Goal: Task Accomplishment & Management: Use online tool/utility

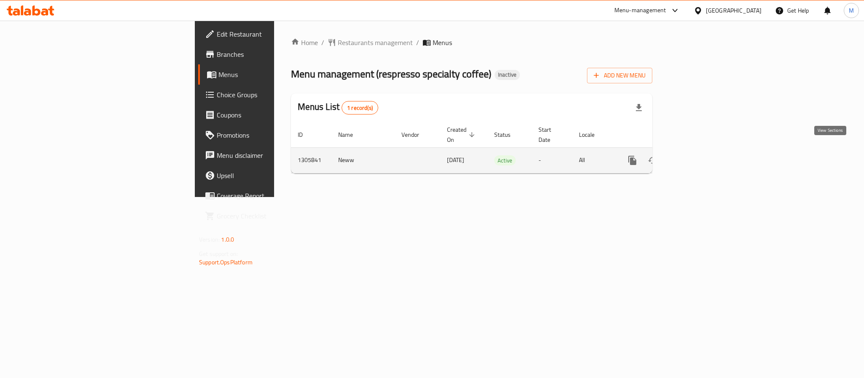
click at [698, 156] on icon "enhanced table" at bounding box center [693, 161] width 10 height 10
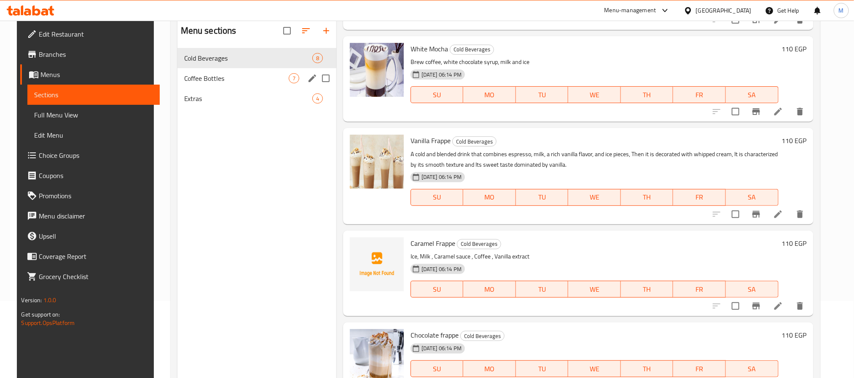
scroll to position [55, 0]
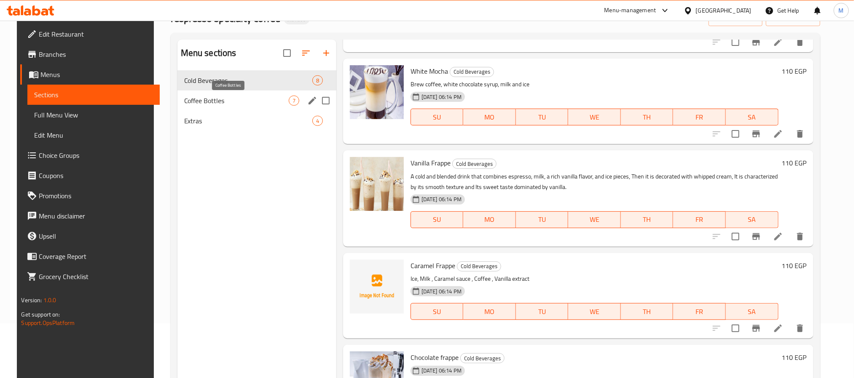
click at [234, 105] on span "Coffee Bottles" at bounding box center [236, 101] width 105 height 10
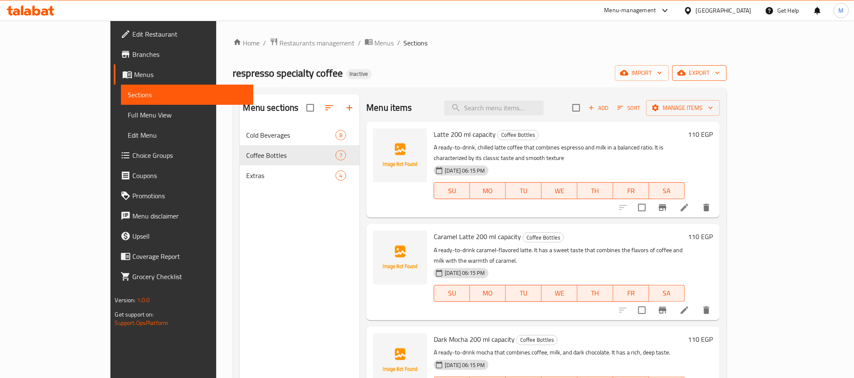
click at [720, 75] on span "export" at bounding box center [699, 73] width 41 height 11
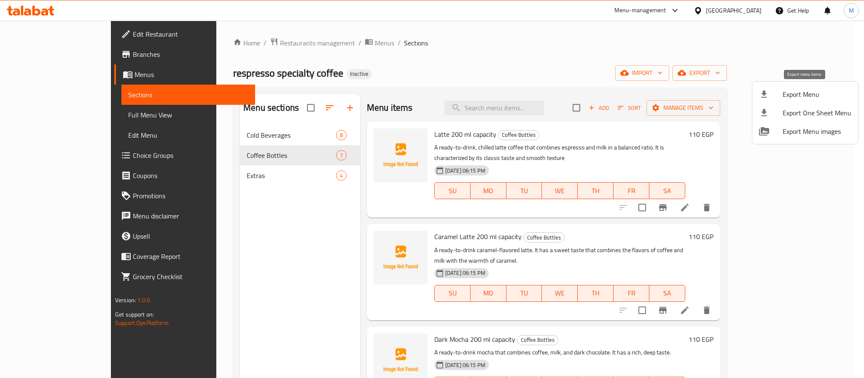
click at [783, 86] on li "Export Menu" at bounding box center [805, 94] width 106 height 19
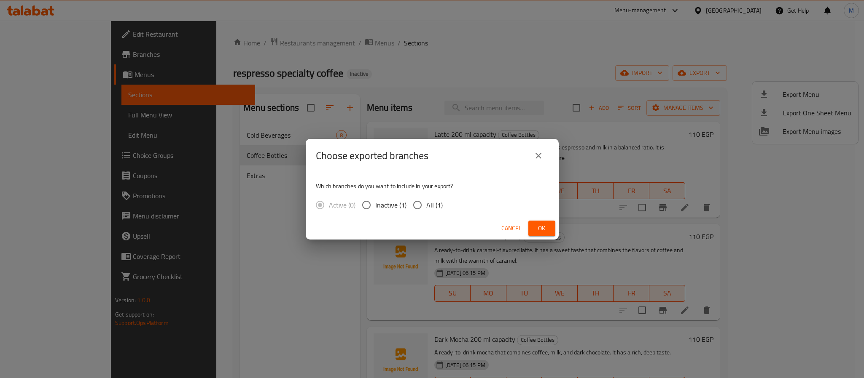
click at [432, 207] on span "All (1)" at bounding box center [434, 205] width 16 height 10
click at [426, 207] on input "All (1)" at bounding box center [417, 205] width 18 height 18
radio input "true"
click at [537, 221] on button "Ok" at bounding box center [541, 229] width 27 height 16
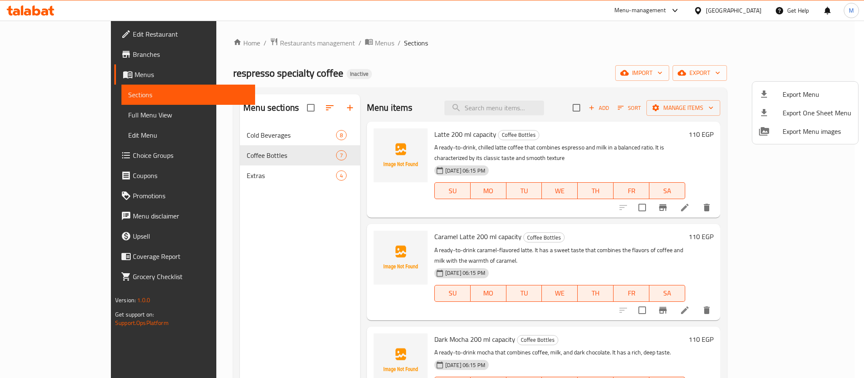
click at [448, 54] on div at bounding box center [432, 189] width 864 height 378
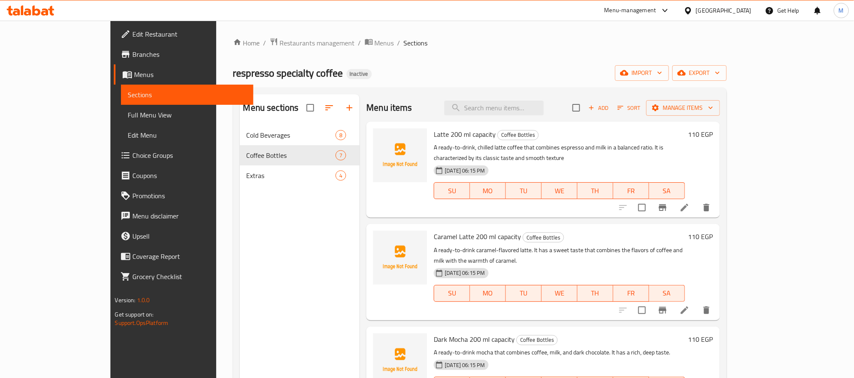
click at [434, 135] on span "Latte 200 ml capacity" at bounding box center [465, 134] width 62 height 13
copy span "Latte"
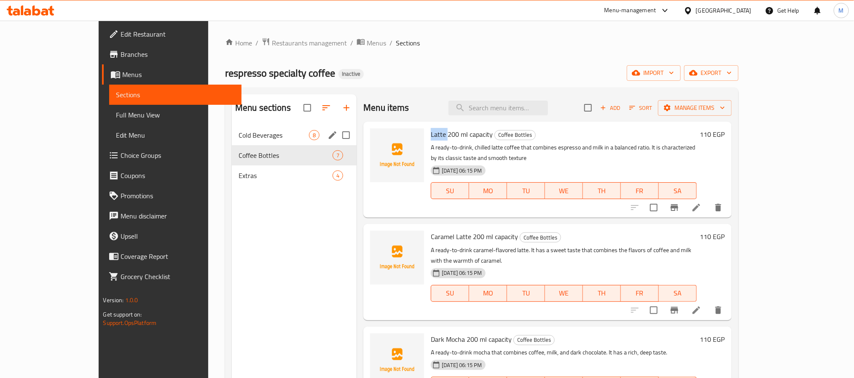
click at [239, 140] on span "Cold Beverages" at bounding box center [274, 135] width 70 height 10
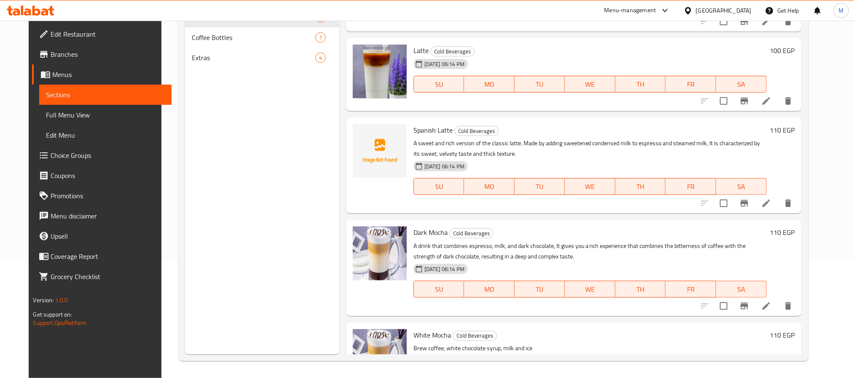
scroll to position [16, 0]
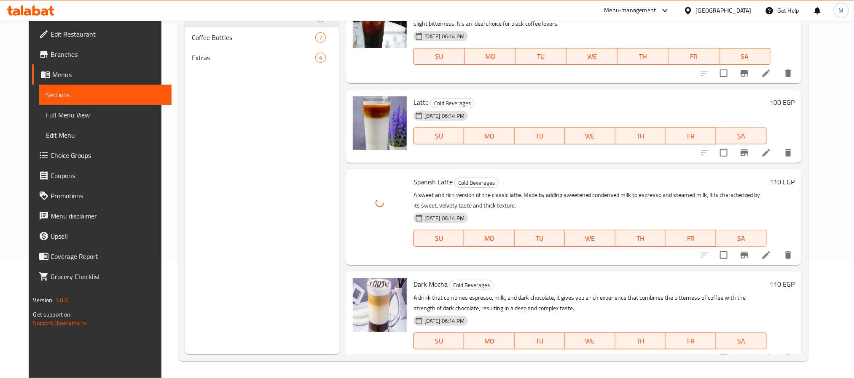
click at [421, 185] on span "Spanish Latte" at bounding box center [432, 182] width 39 height 13
copy h6 "Spanish Latte"
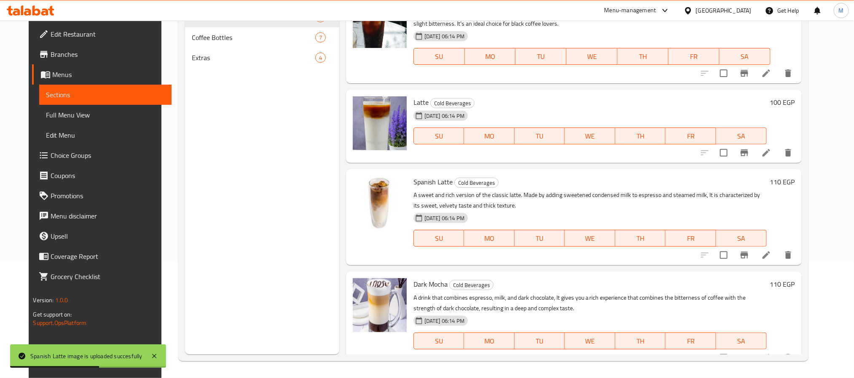
click at [250, 213] on div "Menu sections Cold Beverages 8 Coffee Bottles 7 Extras 4" at bounding box center [262, 165] width 154 height 378
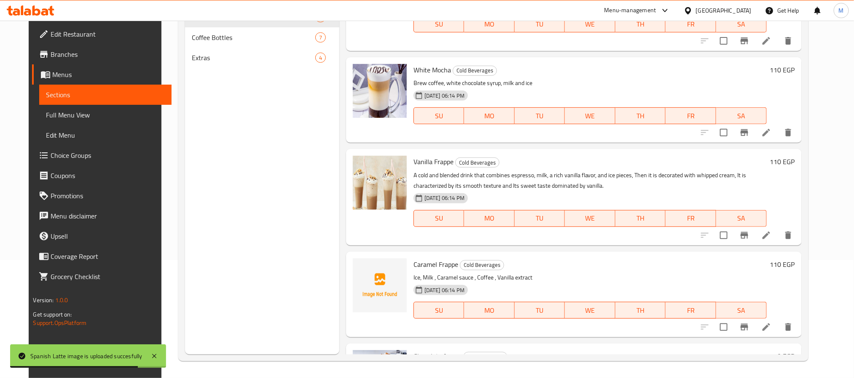
scroll to position [396, 0]
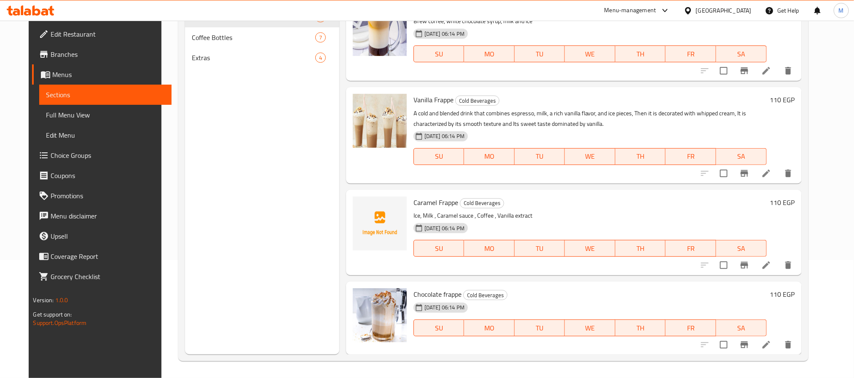
click at [423, 205] on span "Caramel Frappe" at bounding box center [435, 202] width 45 height 13
copy h6 "Caramel Frappe"
click at [438, 200] on span "Caramel Frappe" at bounding box center [435, 202] width 45 height 13
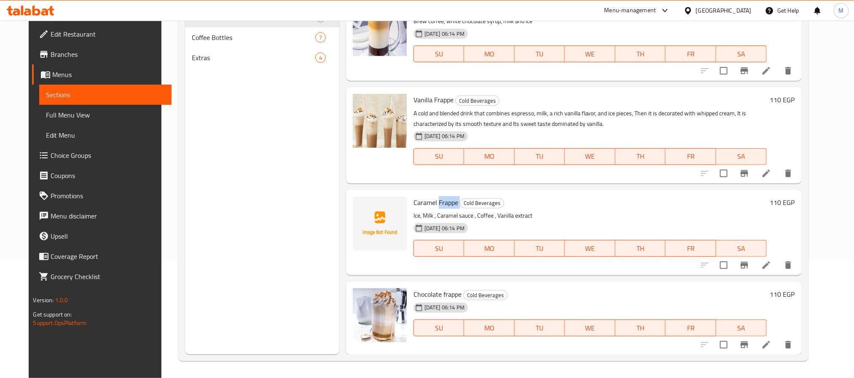
click at [438, 200] on span "Caramel Frappe" at bounding box center [435, 202] width 45 height 13
drag, startPoint x: 303, startPoint y: 229, endPoint x: 316, endPoint y: 229, distance: 13.5
click at [303, 229] on div "Menu sections Cold Beverages 8 Coffee Bottles 7 Extras 4" at bounding box center [262, 165] width 154 height 378
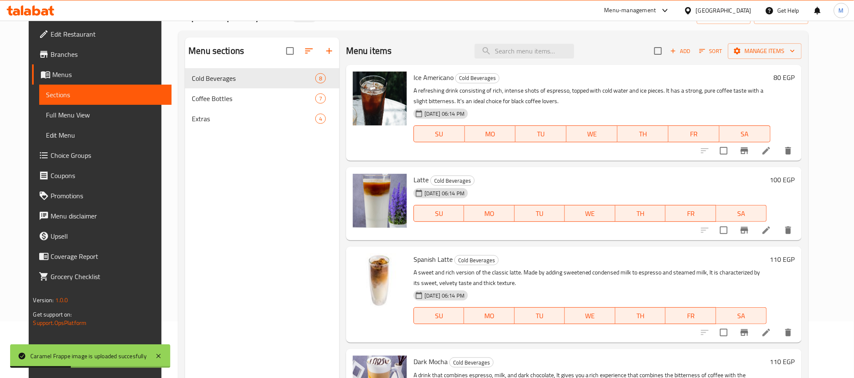
scroll to position [0, 0]
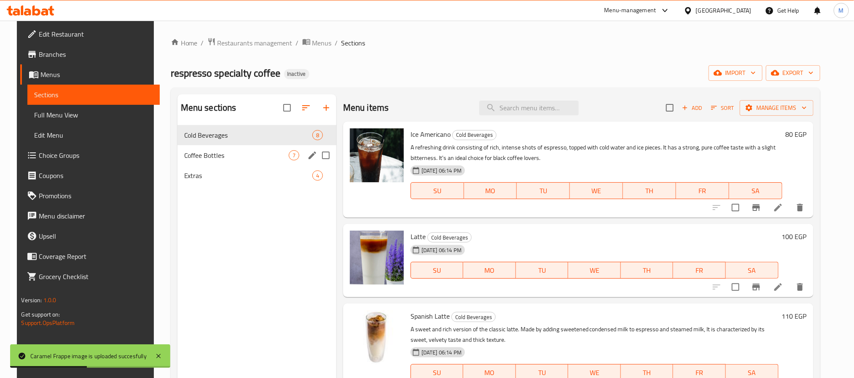
click at [224, 152] on span "Coffee Bottles" at bounding box center [236, 155] width 105 height 10
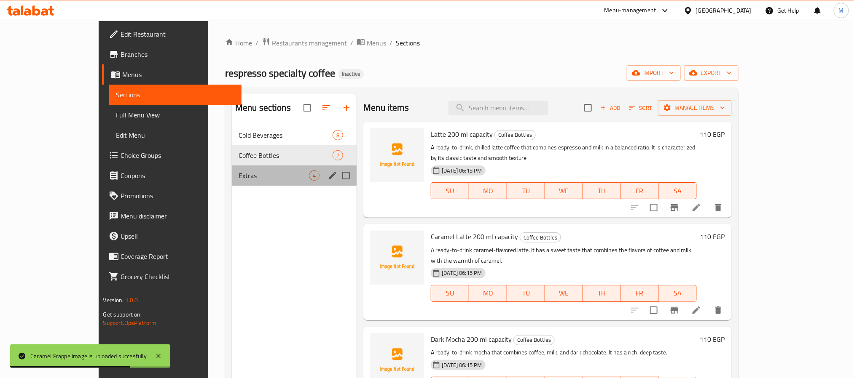
click at [248, 169] on div "Extras 4" at bounding box center [294, 176] width 125 height 20
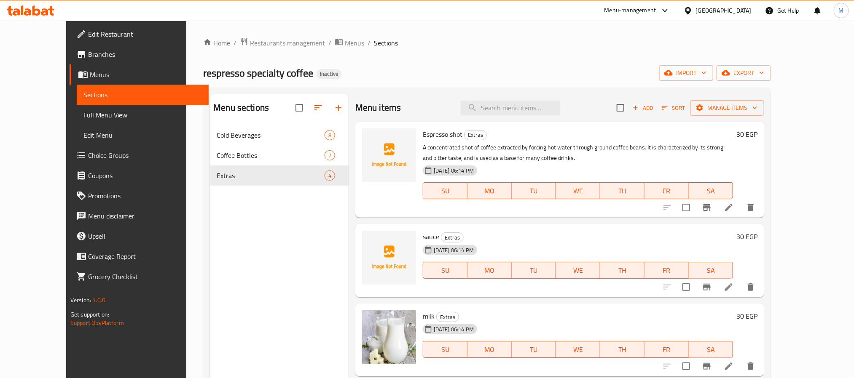
click at [426, 133] on span "Espresso shot" at bounding box center [443, 134] width 40 height 13
copy h6 "Espresso shot"
click at [423, 238] on span "sauce" at bounding box center [431, 237] width 16 height 13
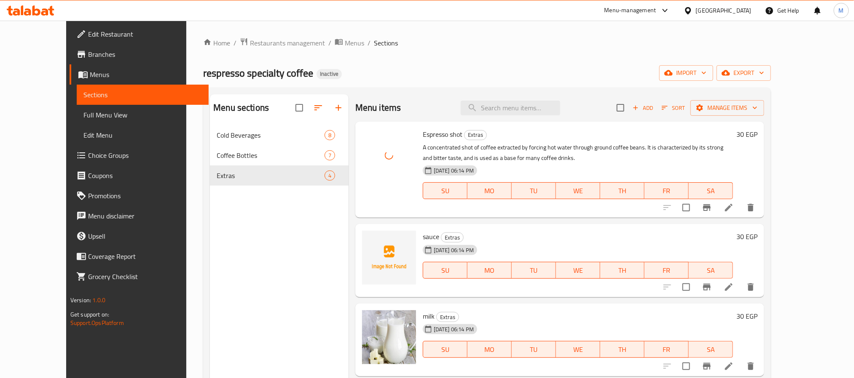
click at [423, 238] on span "sauce" at bounding box center [431, 237] width 16 height 13
copy span "sauce"
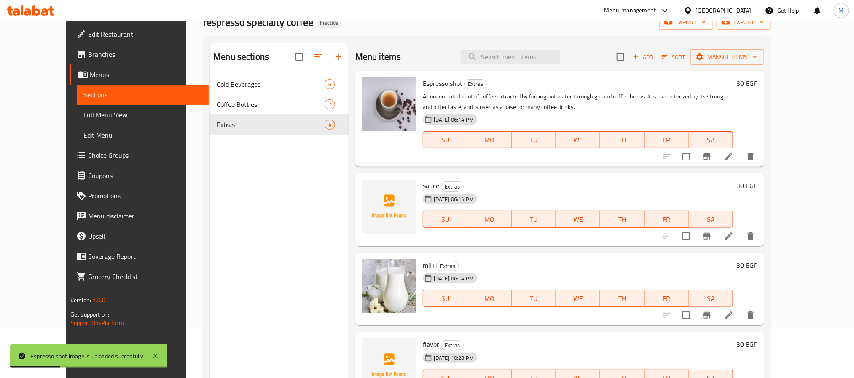
scroll to position [118, 0]
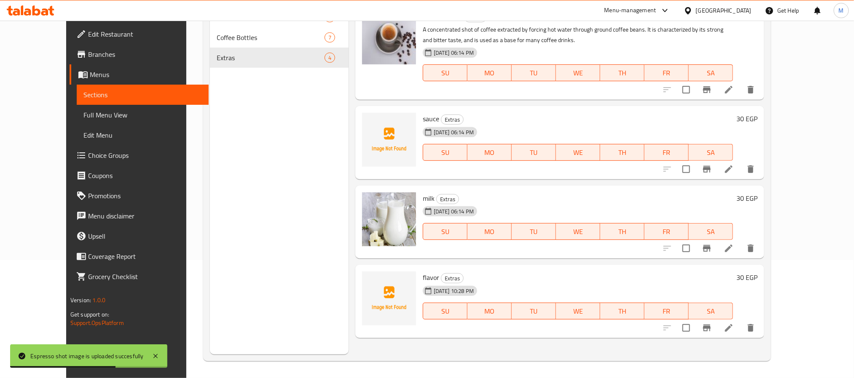
click at [423, 279] on span "flavor" at bounding box center [431, 277] width 16 height 13
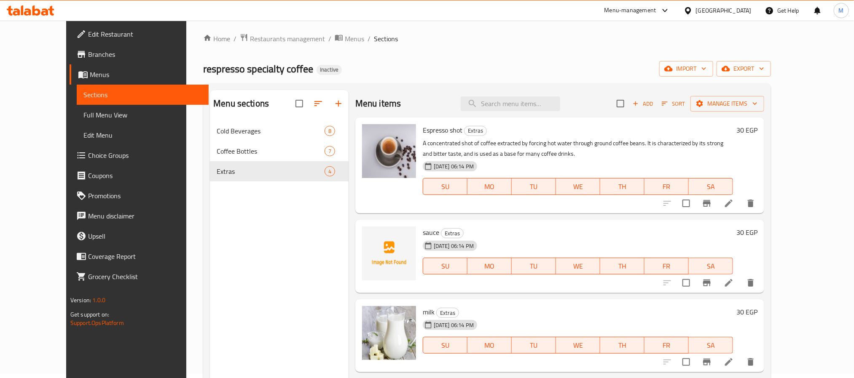
scroll to position [0, 0]
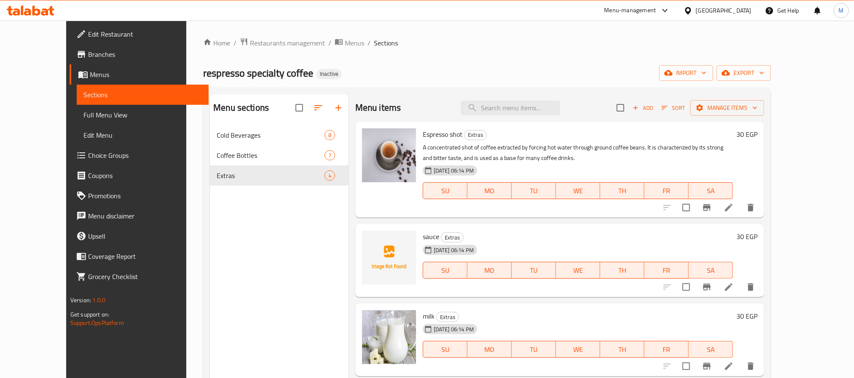
click at [423, 138] on span "Espresso shot" at bounding box center [443, 134] width 40 height 13
copy h6 "Espresso shot"
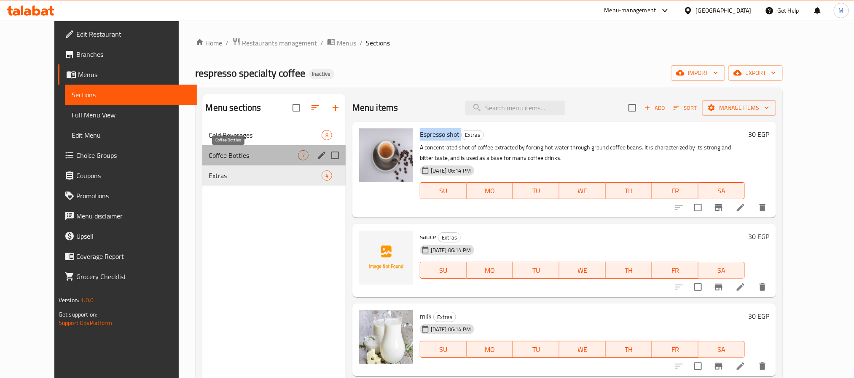
click at [233, 158] on span "Coffee Bottles" at bounding box center [253, 155] width 89 height 10
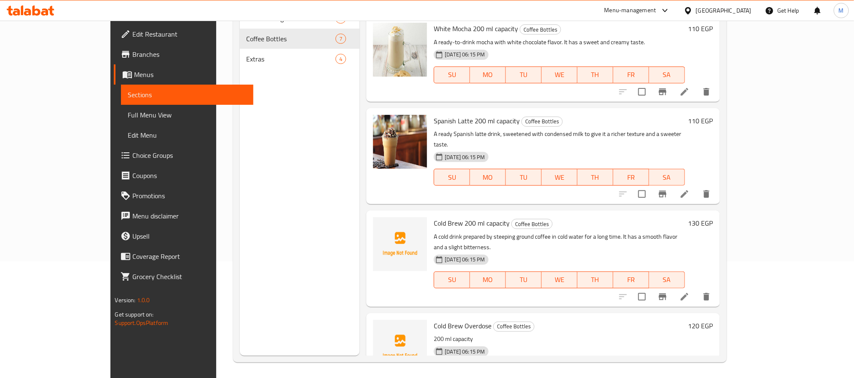
scroll to position [118, 0]
drag, startPoint x: 434, startPoint y: 188, endPoint x: 410, endPoint y: 187, distance: 24.1
click at [434, 216] on span "Cold Brew 200 ml capacity" at bounding box center [472, 222] width 76 height 13
drag, startPoint x: 436, startPoint y: 188, endPoint x: 406, endPoint y: 189, distance: 30.3
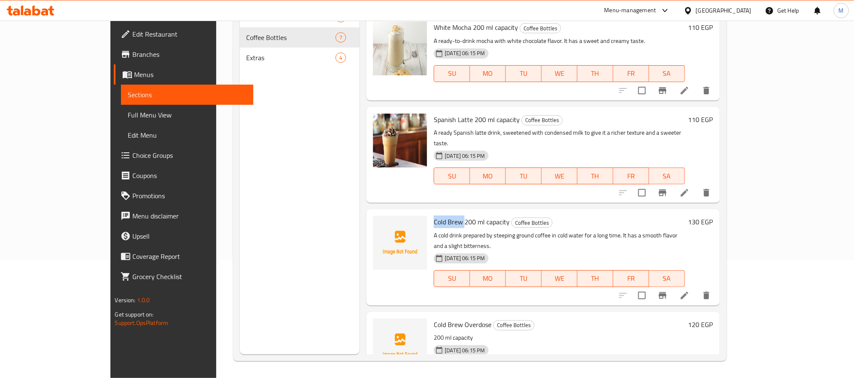
click at [434, 216] on span "Cold Brew 200 ml capacity" at bounding box center [472, 222] width 76 height 13
copy span "Cold Brew"
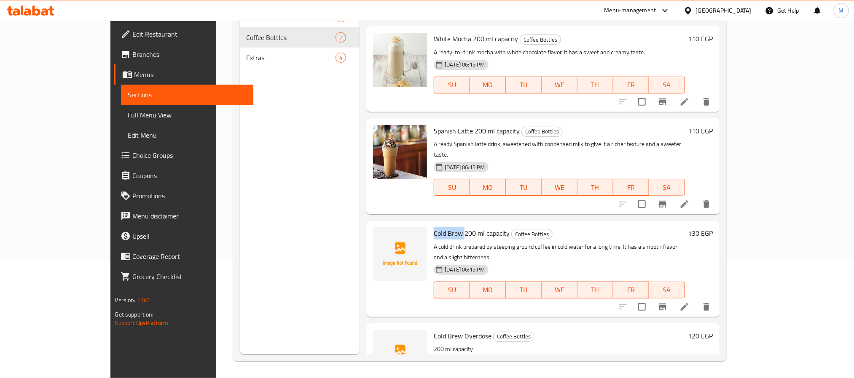
scroll to position [286, 0]
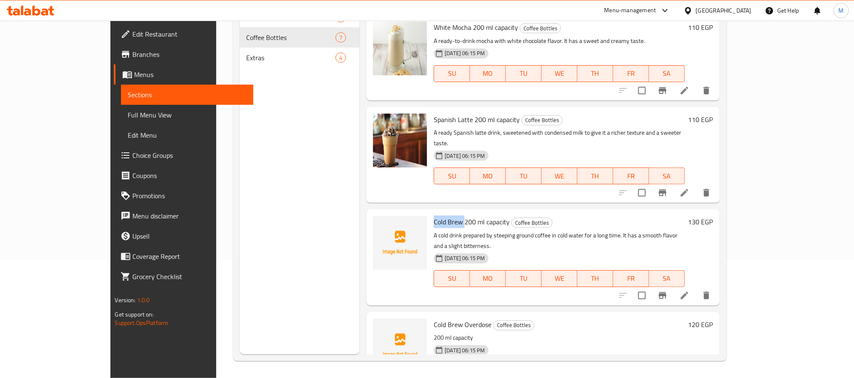
click at [439, 319] on span "Cold Brew Overdose" at bounding box center [463, 325] width 58 height 13
copy h6 "Cold Brew Overdose"
click at [434, 319] on span "Cold Brew Overdose" at bounding box center [463, 325] width 58 height 13
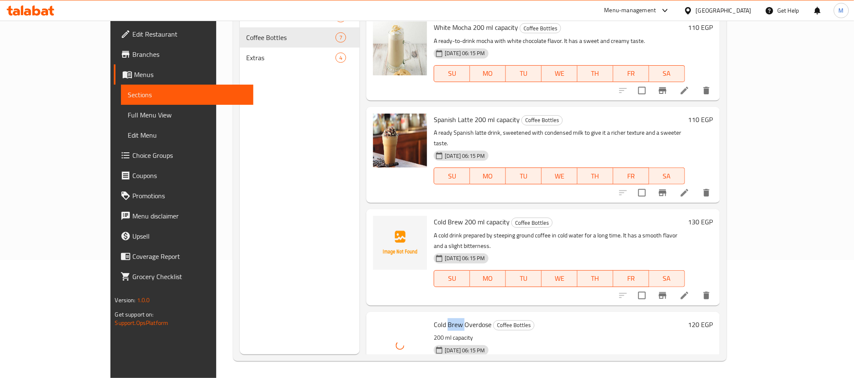
click at [434, 319] on span "Cold Brew Overdose" at bounding box center [463, 325] width 58 height 13
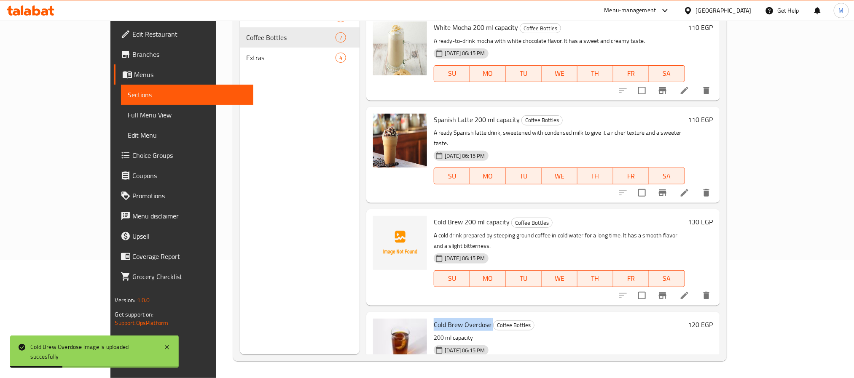
click at [743, 195] on div "Home / Restaurants management / Menus / Sections respresso specialty coffee Ina…" at bounding box center [479, 141] width 527 height 476
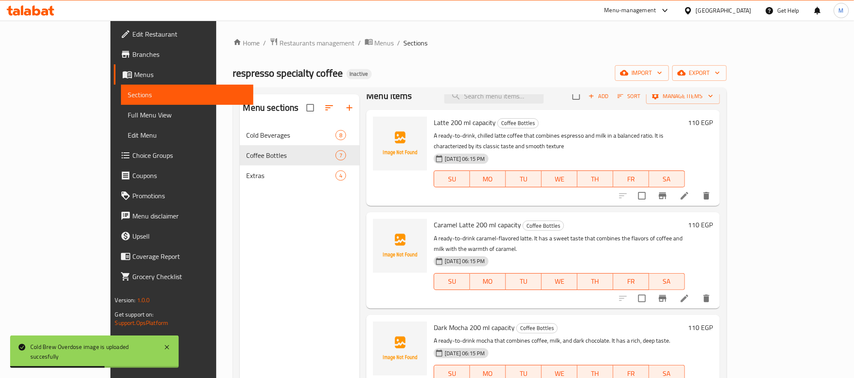
scroll to position [0, 0]
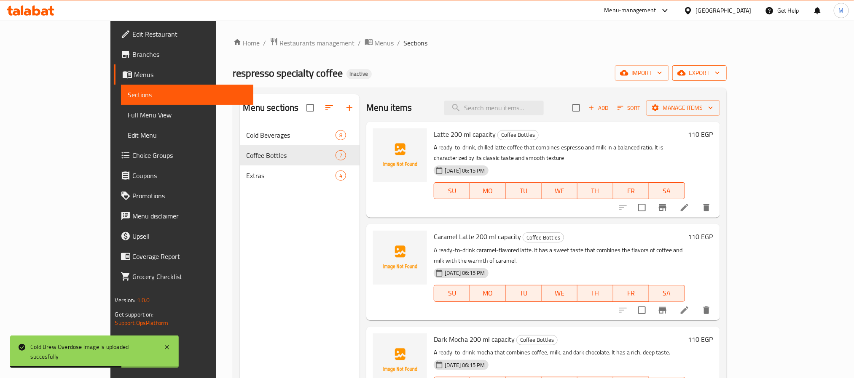
click at [720, 71] on span "export" at bounding box center [699, 73] width 41 height 11
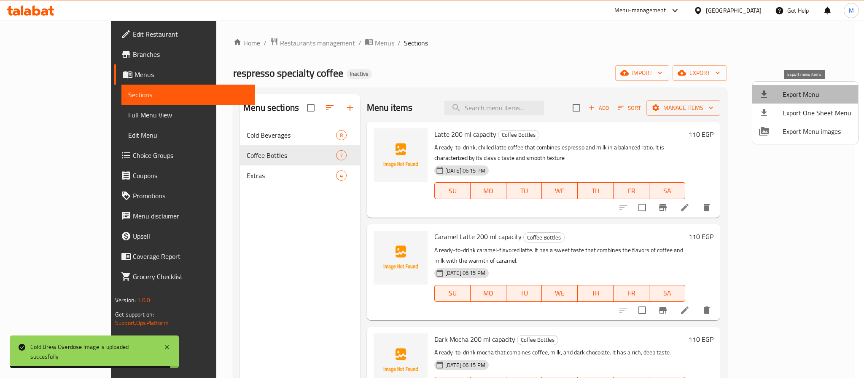
click at [807, 94] on span "Export Menu" at bounding box center [816, 94] width 69 height 10
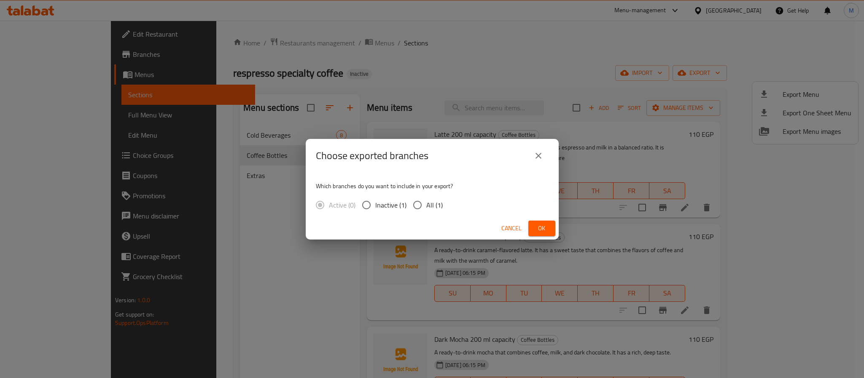
click at [426, 210] on span "All (1)" at bounding box center [434, 205] width 16 height 10
click at [425, 210] on input "All (1)" at bounding box center [417, 205] width 18 height 18
radio input "true"
click at [540, 231] on span "Ok" at bounding box center [541, 228] width 13 height 11
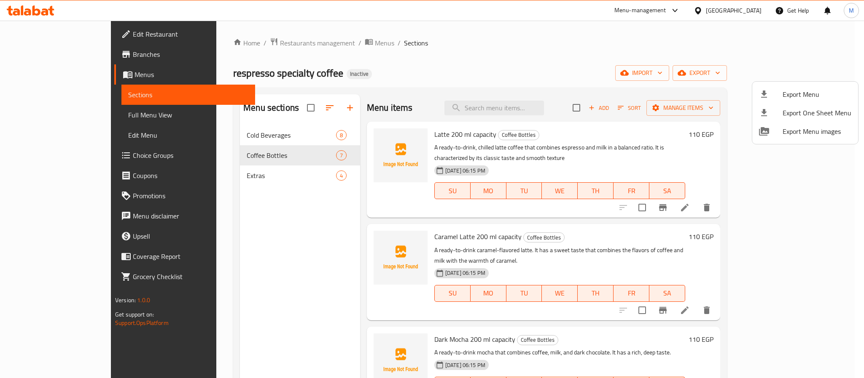
click at [75, 36] on div at bounding box center [432, 189] width 864 height 378
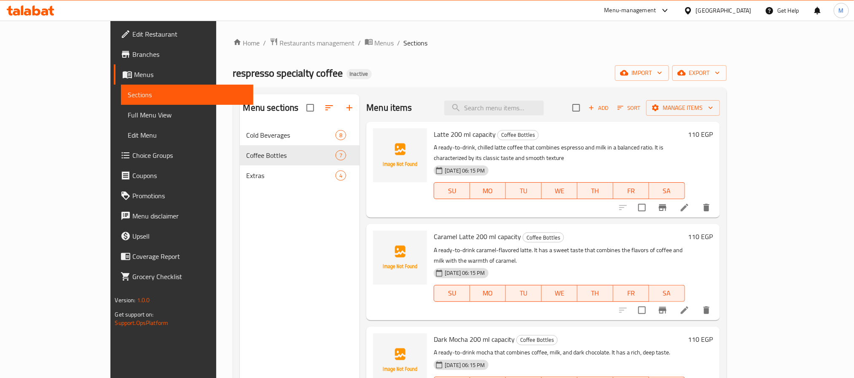
click at [132, 36] on span "Edit Restaurant" at bounding box center [189, 34] width 114 height 10
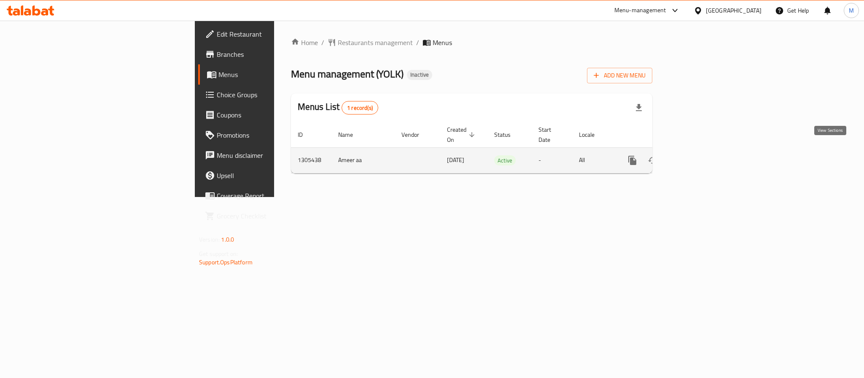
click at [698, 156] on icon "enhanced table" at bounding box center [693, 161] width 10 height 10
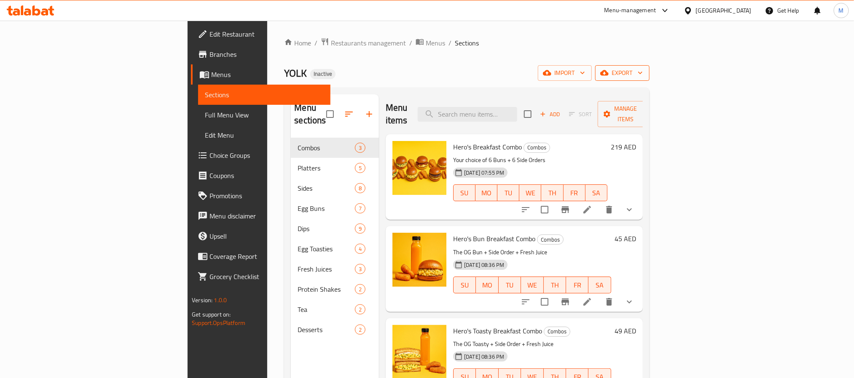
click at [643, 78] on span "export" at bounding box center [622, 73] width 41 height 11
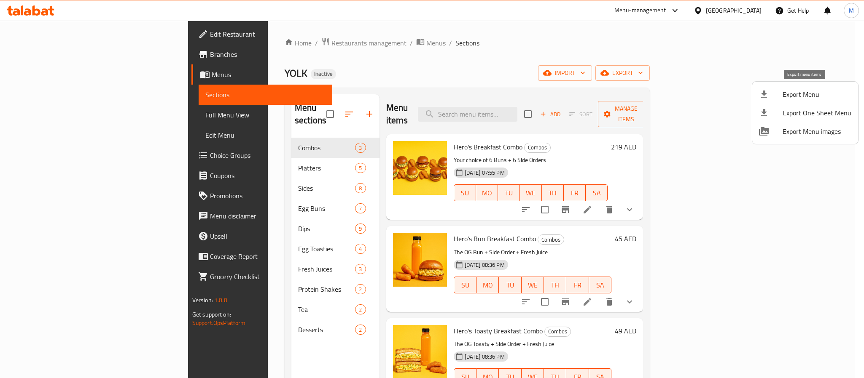
click at [813, 93] on span "Export Menu" at bounding box center [816, 94] width 69 height 10
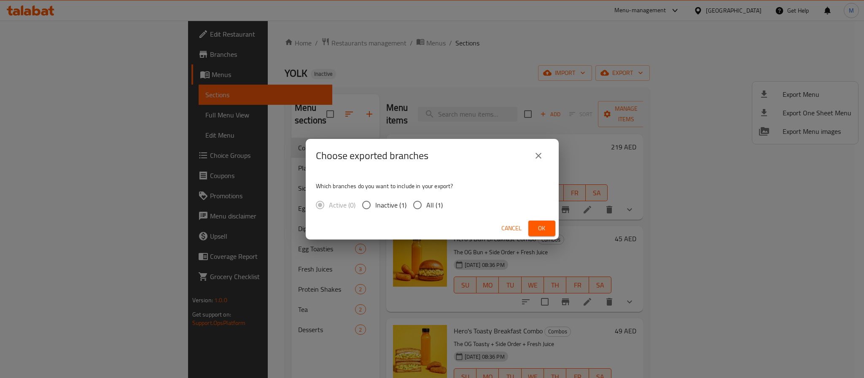
click at [444, 209] on div "Active (0) Inactive (1) All (1)" at bounding box center [383, 205] width 134 height 18
click at [439, 208] on span "All (1)" at bounding box center [434, 205] width 16 height 10
click at [426, 208] on input "All (1)" at bounding box center [417, 205] width 18 height 18
radio input "true"
click at [537, 223] on button "Ok" at bounding box center [541, 229] width 27 height 16
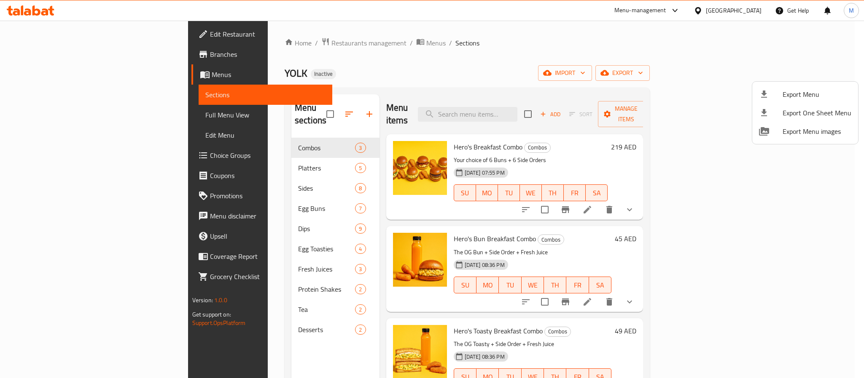
click at [726, 4] on div at bounding box center [432, 189] width 864 height 378
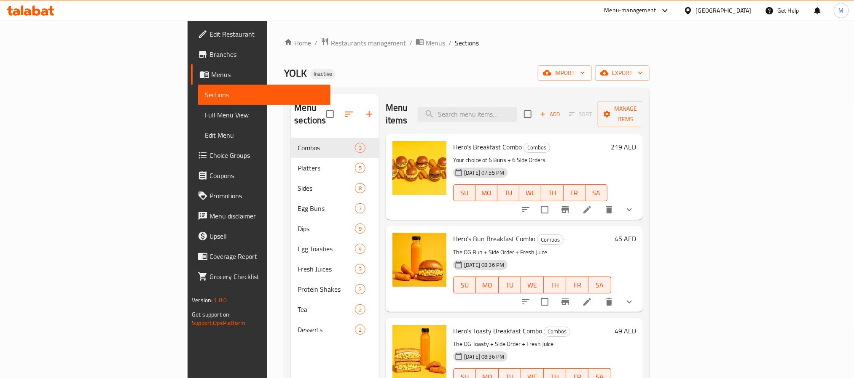
click at [725, 12] on div "United Arab Emirates" at bounding box center [724, 10] width 56 height 9
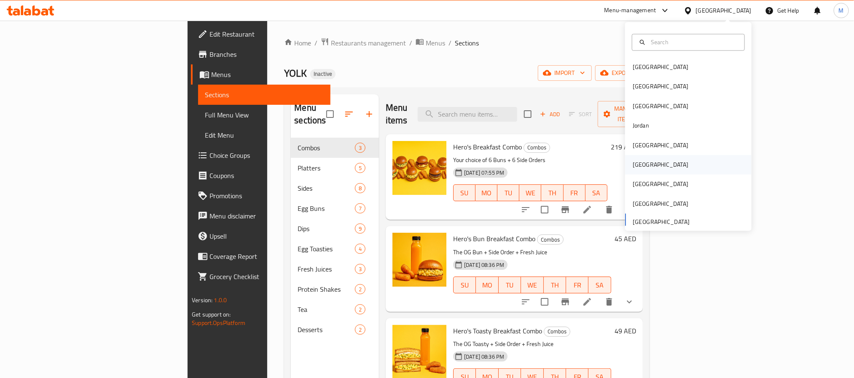
click at [642, 156] on div "[GEOGRAPHIC_DATA]" at bounding box center [660, 165] width 69 height 19
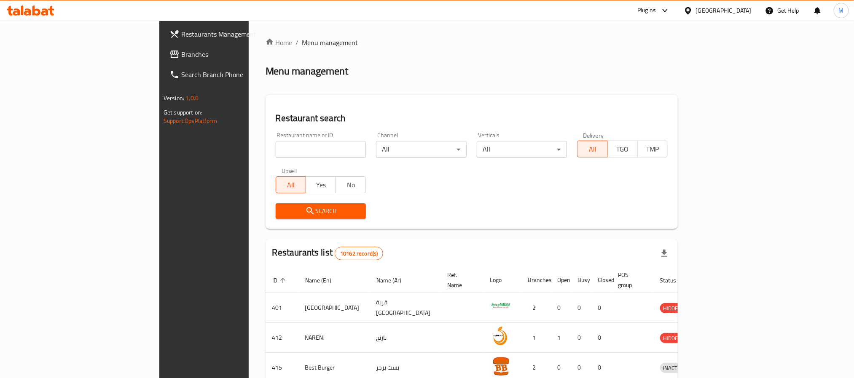
click at [163, 60] on link "Branches" at bounding box center [232, 54] width 139 height 20
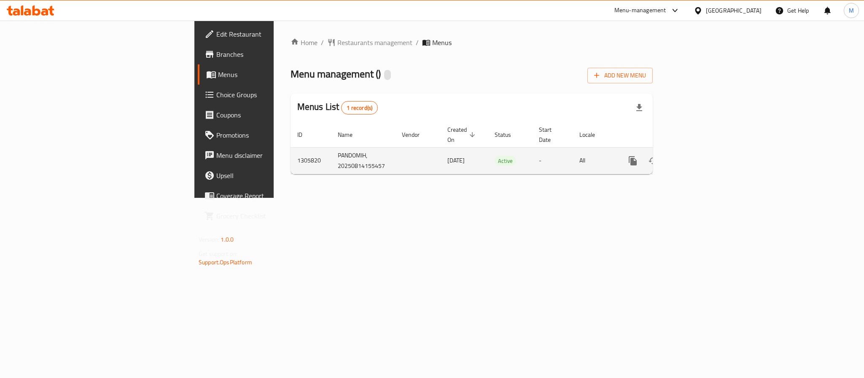
click at [698, 156] on icon "enhanced table" at bounding box center [693, 161] width 10 height 10
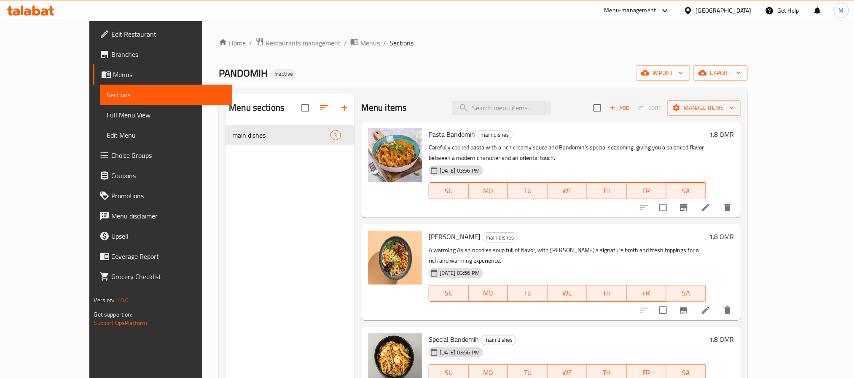
click at [111, 29] on span "Edit Restaurant" at bounding box center [168, 34] width 114 height 10
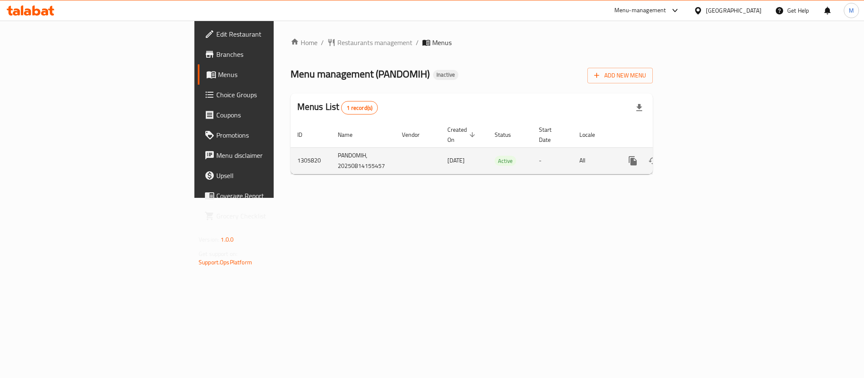
click at [703, 151] on link "enhanced table" at bounding box center [693, 161] width 20 height 20
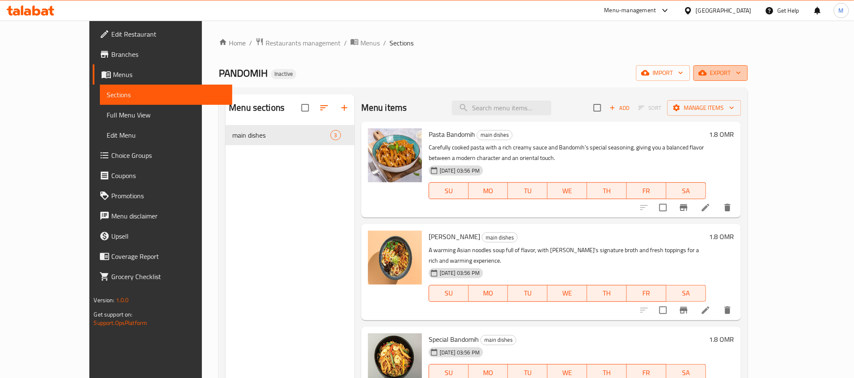
click at [741, 72] on span "export" at bounding box center [720, 73] width 41 height 11
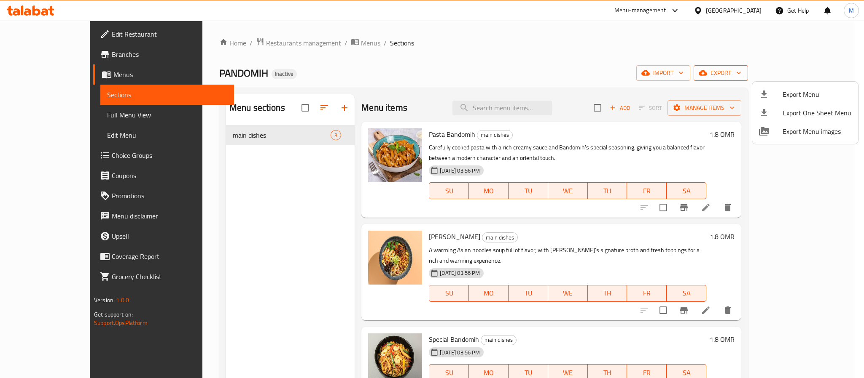
click at [807, 84] on ul "Export Menu Export One Sheet Menu Export Menu images" at bounding box center [805, 113] width 106 height 62
click at [771, 94] on div at bounding box center [771, 94] width 24 height 10
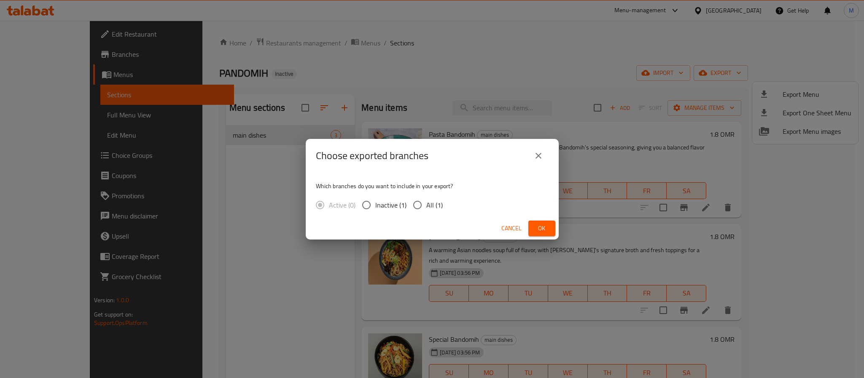
click at [412, 205] on input "All (1)" at bounding box center [417, 205] width 18 height 18
radio input "true"
click at [545, 221] on button "Ok" at bounding box center [541, 229] width 27 height 16
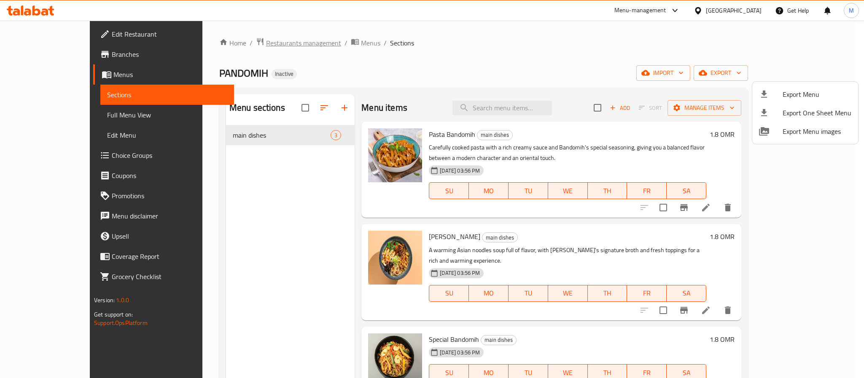
click at [260, 44] on div at bounding box center [432, 189] width 864 height 378
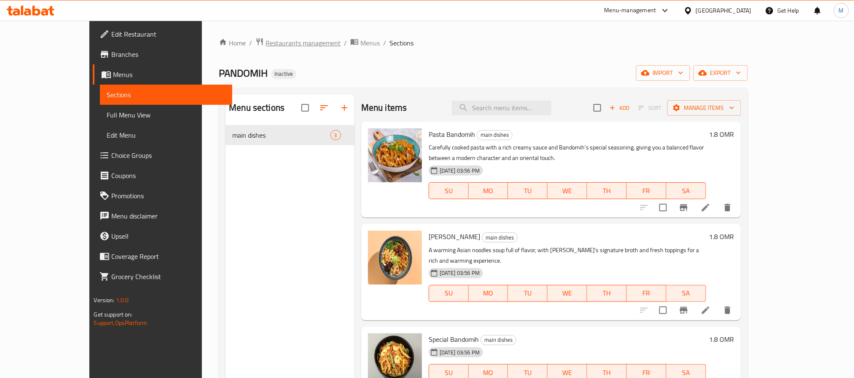
click at [266, 48] on span "Restaurants management" at bounding box center [303, 43] width 75 height 10
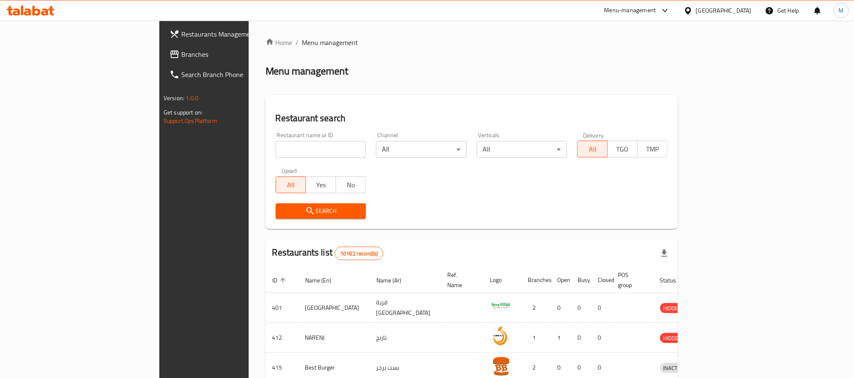
click at [181, 52] on span "Branches" at bounding box center [238, 54] width 114 height 10
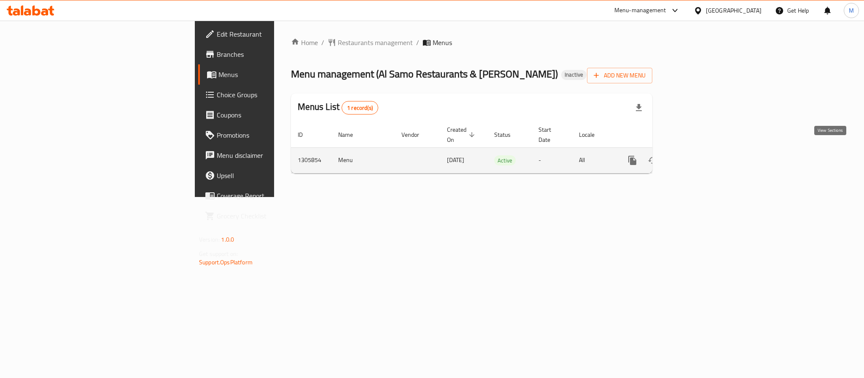
click at [703, 154] on link "enhanced table" at bounding box center [693, 160] width 20 height 20
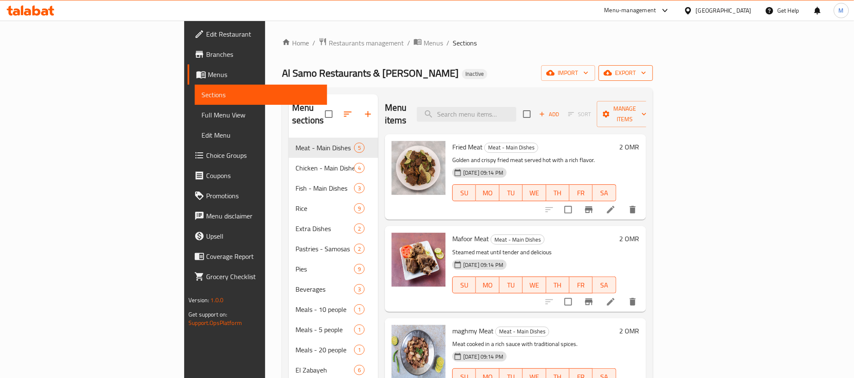
click at [653, 70] on button "export" at bounding box center [626, 73] width 54 height 16
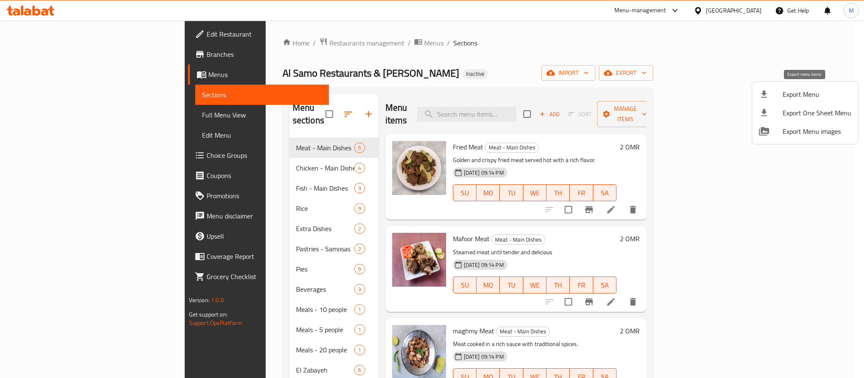
click at [794, 93] on span "Export Menu" at bounding box center [816, 94] width 69 height 10
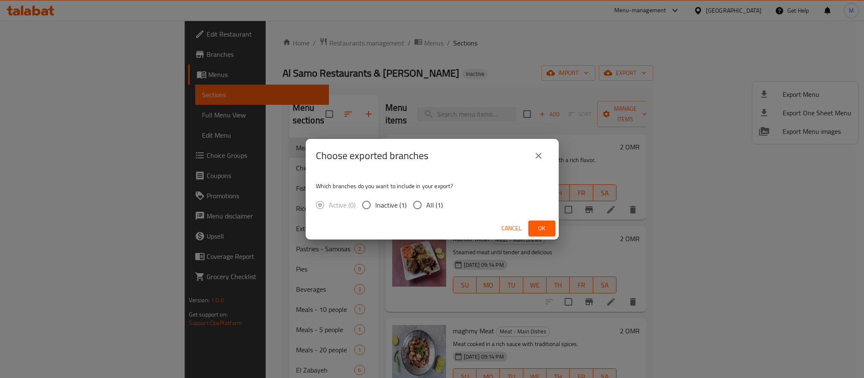
click at [426, 200] on span "All (1)" at bounding box center [434, 205] width 16 height 10
click at [426, 199] on input "All (1)" at bounding box center [417, 205] width 18 height 18
radio input "true"
click at [534, 222] on button "Ok" at bounding box center [541, 229] width 27 height 16
